Goal: Complete application form

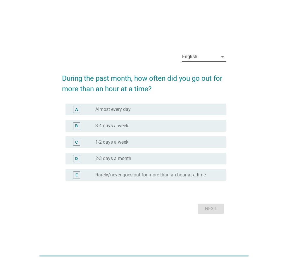
click at [201, 55] on div "English" at bounding box center [200, 56] width 36 height 9
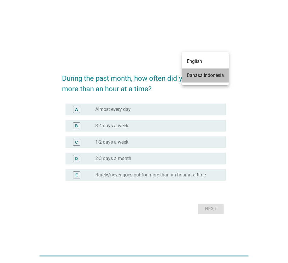
click at [201, 71] on div "Bahasa Indonesia" at bounding box center [205, 76] width 37 height 14
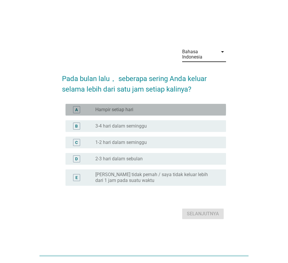
click at [182, 107] on div "radio_button_unchecked Hampir setiap hari" at bounding box center [156, 110] width 122 height 6
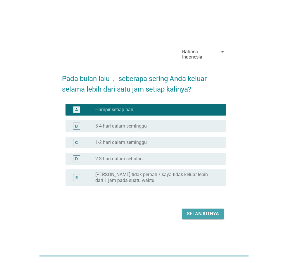
click at [205, 212] on div "Selanjutnya" at bounding box center [203, 214] width 32 height 7
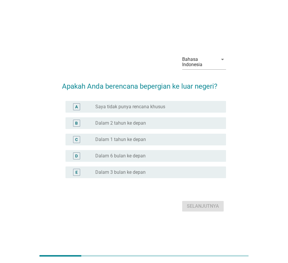
click at [164, 170] on div "radio_button_unchecked Dalam 3 bulan ke depan" at bounding box center [156, 173] width 122 height 6
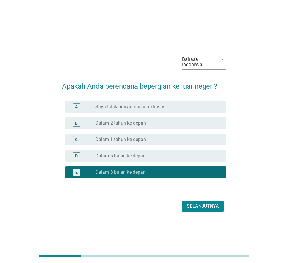
click at [196, 207] on div "Selanjutnya" at bounding box center [203, 206] width 32 height 7
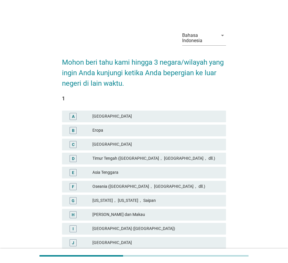
click at [129, 131] on div "Eropa" at bounding box center [157, 130] width 129 height 7
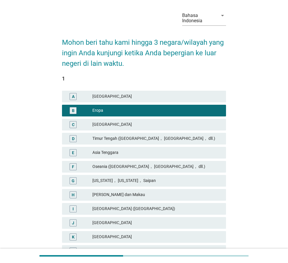
scroll to position [59, 0]
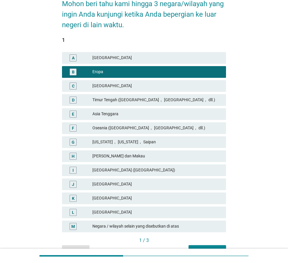
click at [143, 201] on div "[GEOGRAPHIC_DATA]" at bounding box center [157, 198] width 129 height 7
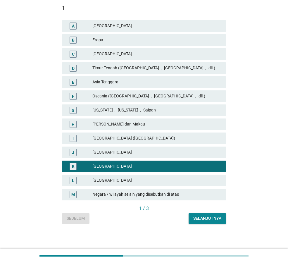
scroll to position [91, 0]
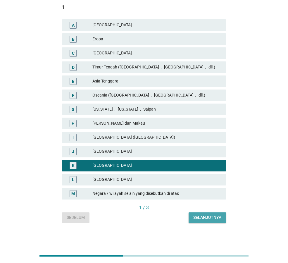
click at [194, 221] on button "Selanjutnya" at bounding box center [207, 218] width 37 height 11
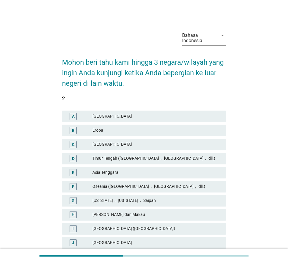
click at [145, 127] on div "Eropa" at bounding box center [157, 130] width 129 height 7
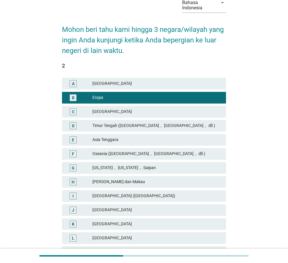
scroll to position [91, 0]
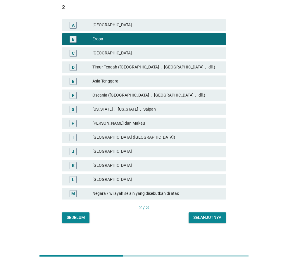
click at [205, 217] on div "Selanjutnya" at bounding box center [208, 218] width 28 height 6
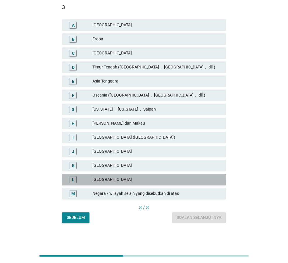
click at [183, 182] on div "[GEOGRAPHIC_DATA]" at bounding box center [157, 179] width 129 height 7
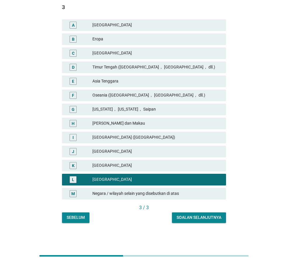
click at [198, 217] on div "Soalan selanjutnya" at bounding box center [199, 218] width 45 height 6
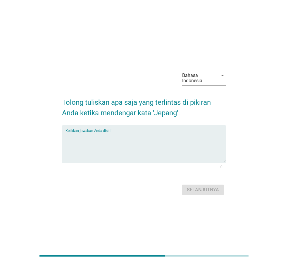
click at [136, 141] on textarea "Ketikkan jawaban Anda disini." at bounding box center [146, 147] width 161 height 31
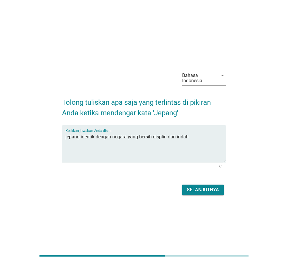
type textarea "jepang identik dengan negara yang bersih displin dan indah"
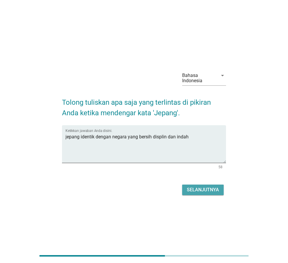
click at [189, 193] on div "Selanjutnya" at bounding box center [203, 189] width 32 height 7
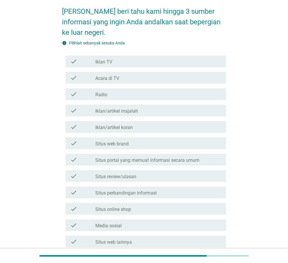
scroll to position [59, 0]
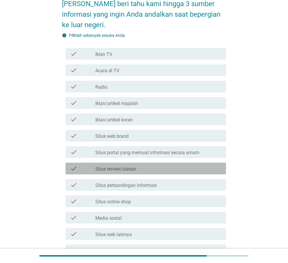
click at [184, 166] on div "check_box_outline_blank Situs review/ulasan" at bounding box center [158, 168] width 126 height 7
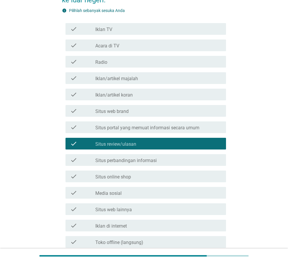
scroll to position [117, 0]
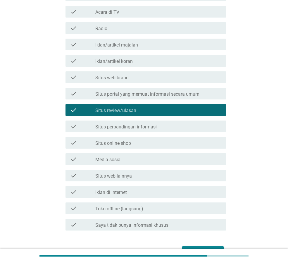
click at [184, 153] on div "check check_box_outline_blank Media sosial" at bounding box center [146, 159] width 161 height 12
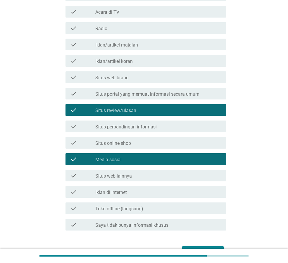
scroll to position [88, 0]
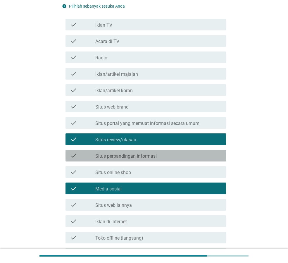
click at [143, 158] on label "Situs perbandingan informasi" at bounding box center [125, 156] width 61 height 6
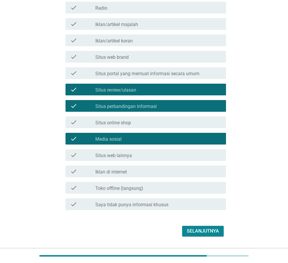
scroll to position [153, 0]
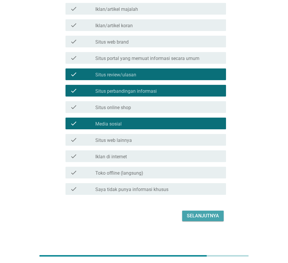
click at [196, 218] on div "Selanjutnya" at bounding box center [203, 216] width 32 height 7
